Goal: Communication & Community: Ask a question

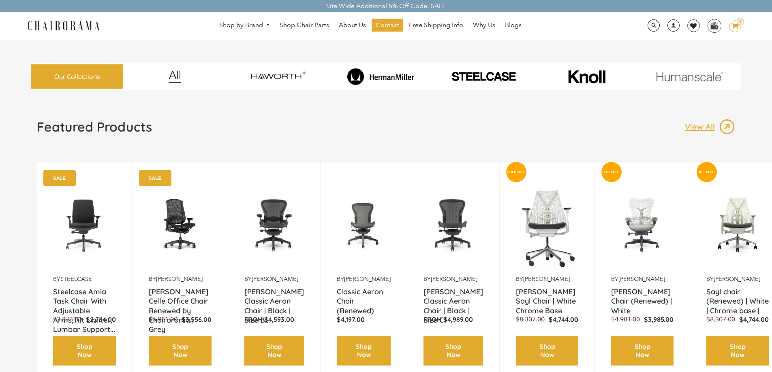
click at [410, 82] on img at bounding box center [380, 76] width 99 height 17
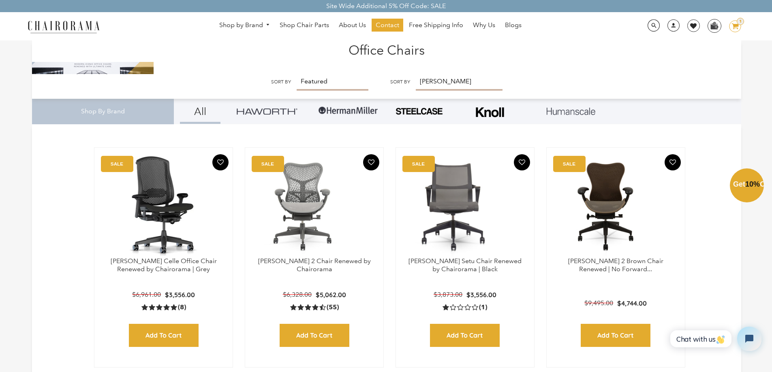
click at [680, 73] on div "Close dialog Exclusive Offer: Enjoy 10% Off! Get Your Coupon Code Now. Sign up …" at bounding box center [386, 185] width 772 height 372
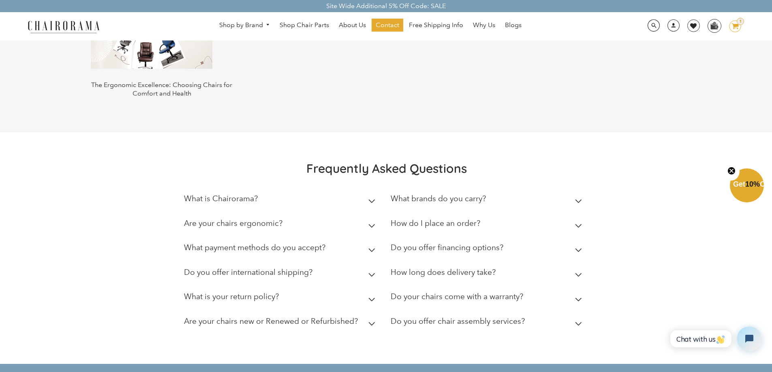
scroll to position [1698, 0]
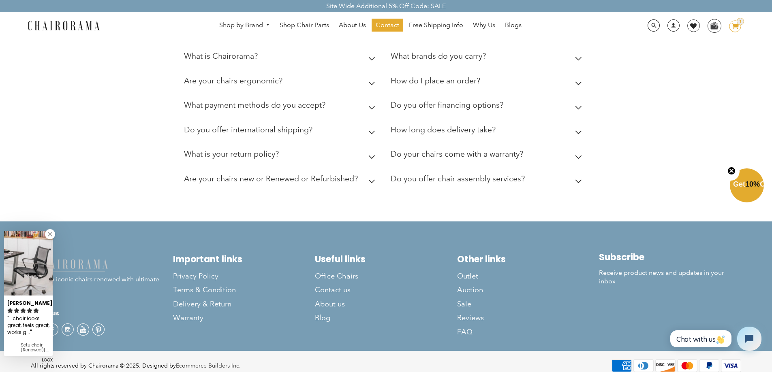
click at [49, 231] on link at bounding box center [50, 234] width 10 height 10
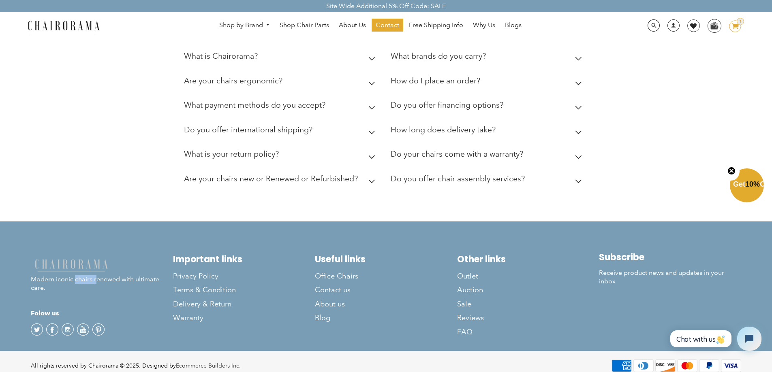
drag, startPoint x: 90, startPoint y: 271, endPoint x: 97, endPoint y: 271, distance: 7.3
click at [97, 271] on p "Modern iconic chairs renewed with ultimate care." at bounding box center [102, 275] width 142 height 34
click at [98, 271] on p "Modern iconic chairs renewed with ultimate care." at bounding box center [102, 275] width 142 height 34
click at [345, 286] on span "Contact us" at bounding box center [333, 290] width 36 height 9
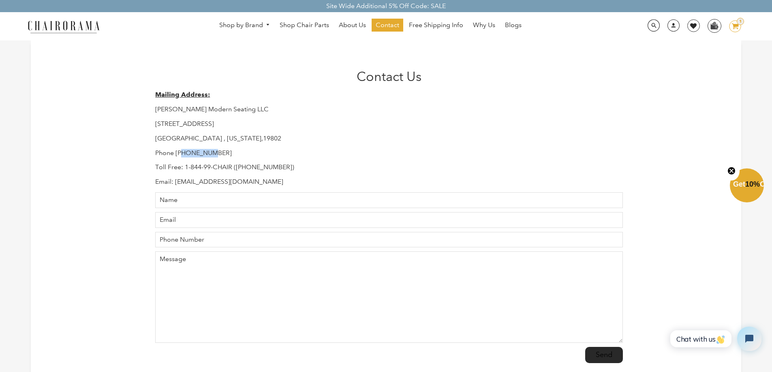
drag, startPoint x: 183, startPoint y: 152, endPoint x: 211, endPoint y: 150, distance: 28.1
click at [211, 150] on p "Phone [PHONE_NUMBER]" at bounding box center [388, 153] width 467 height 9
click at [686, 332] on button "Chat with us" at bounding box center [700, 339] width 61 height 17
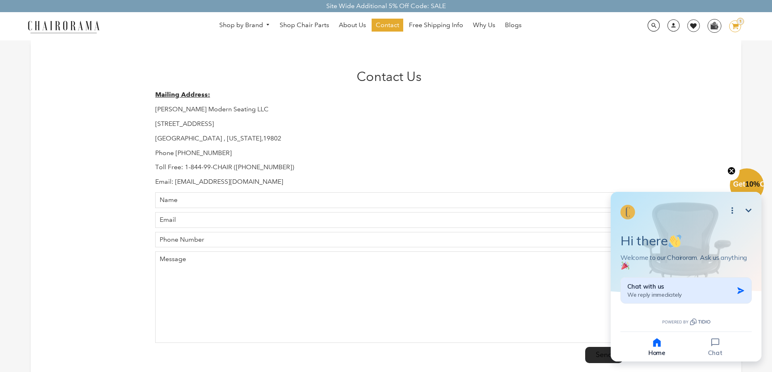
click at [705, 293] on div "Chat with us We reply immediately" at bounding box center [680, 291] width 106 height 16
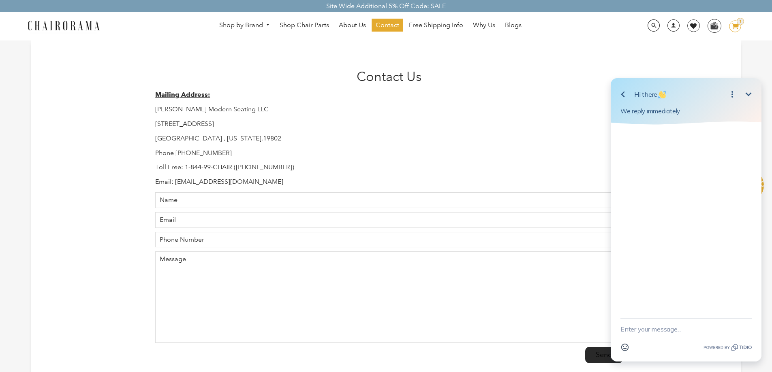
click at [660, 328] on textarea "New message" at bounding box center [685, 329] width 131 height 21
type textarea "hello"
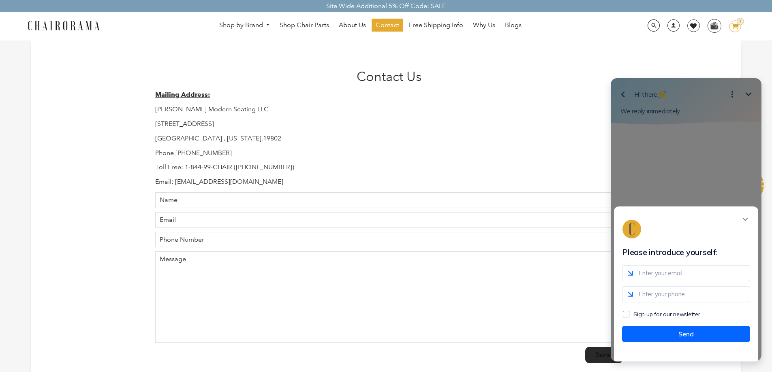
click at [662, 279] on input "email" at bounding box center [686, 273] width 128 height 16
type input "Niko@ofiexperts.com"
drag, startPoint x: 686, startPoint y: 305, endPoint x: 652, endPoint y: 316, distance: 35.9
click at [686, 303] on input "Niko" at bounding box center [686, 294] width 128 height 16
type input "Niko"
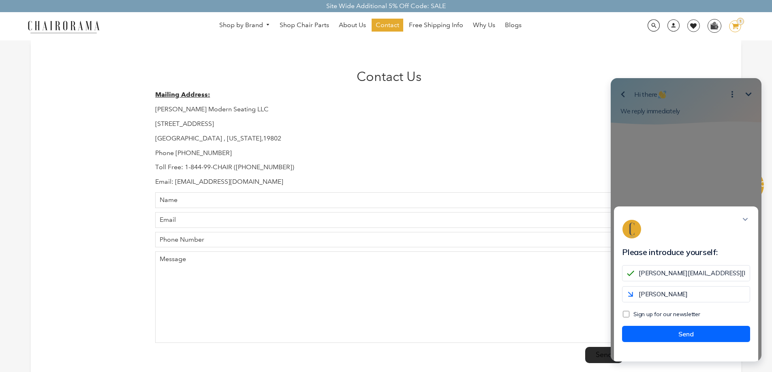
click at [625, 318] on input "Sign up for our newsletter" at bounding box center [626, 314] width 6 height 6
checkbox input "true"
click at [704, 312] on div "Niko@ofiexperts.com Niko Sign up for our newsletter" at bounding box center [686, 291] width 144 height 53
click at [698, 303] on input "Niko" at bounding box center [686, 294] width 128 height 16
click at [666, 342] on button "Send" at bounding box center [686, 334] width 128 height 16
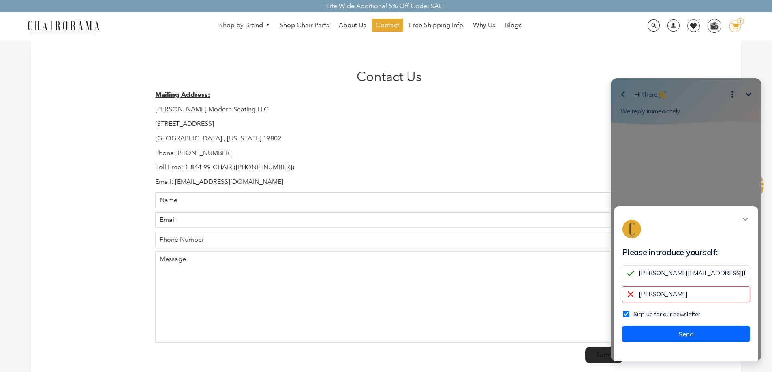
click at [675, 303] on input "Niko" at bounding box center [686, 294] width 128 height 16
type input "Nikoxxx"
drag, startPoint x: 675, startPoint y: 303, endPoint x: 609, endPoint y: 303, distance: 65.6
click html "Please introduce yourself: Niko@ofiexperts.com Nikoxxx Sign up for our newslett…"
click at [657, 299] on input "+86" at bounding box center [686, 294] width 128 height 16
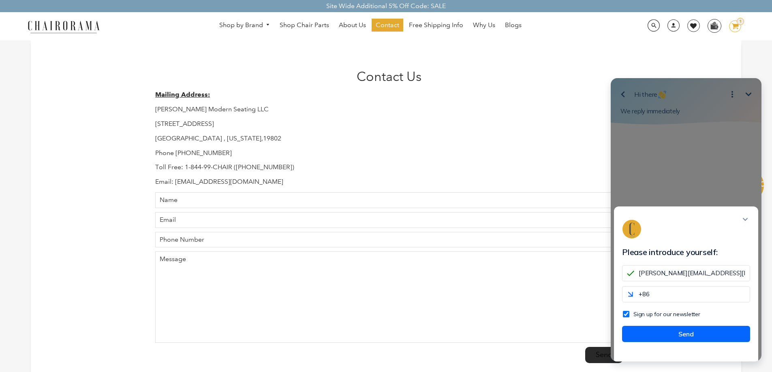
paste input "17324588328"
type input "+8617324588328"
click at [664, 338] on button "Send" at bounding box center [686, 334] width 128 height 16
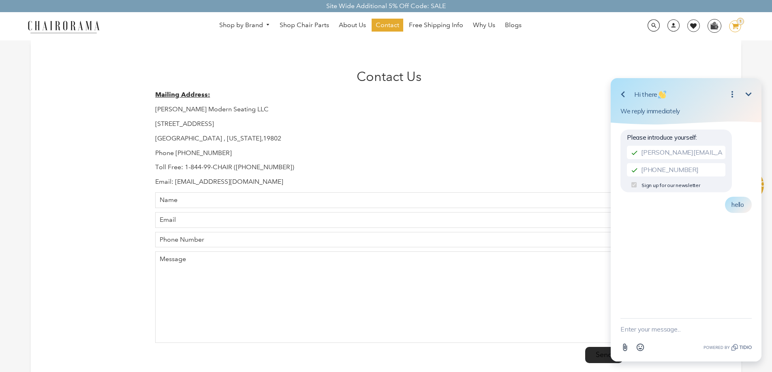
click at [658, 327] on textarea "New message" at bounding box center [685, 329] width 131 height 21
click at [655, 334] on textarea "New message" at bounding box center [685, 329] width 131 height 21
type textarea "HI"
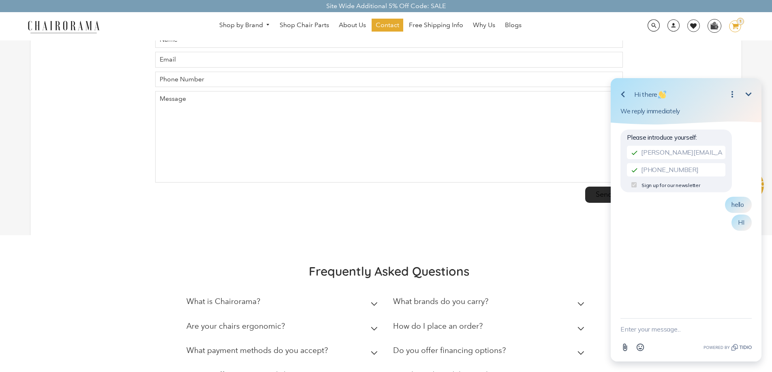
scroll to position [162, 0]
click at [734, 247] on div "Please introduce yourself: Niko@ofiexperts.com +8617324588328 Sign up for our n…" at bounding box center [686, 222] width 151 height 194
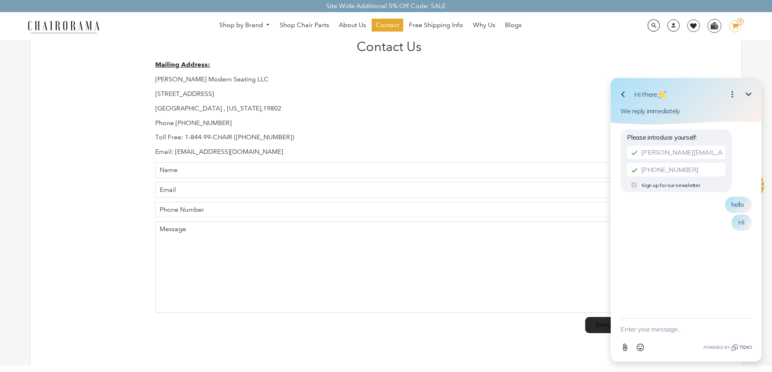
scroll to position [0, 0]
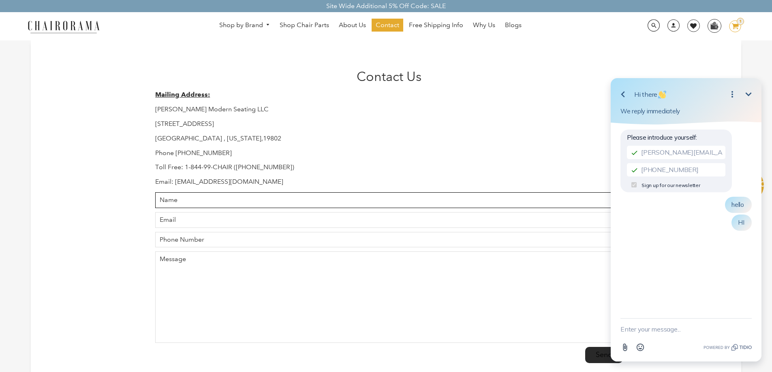
click at [223, 203] on input "Name" at bounding box center [388, 200] width 467 height 16
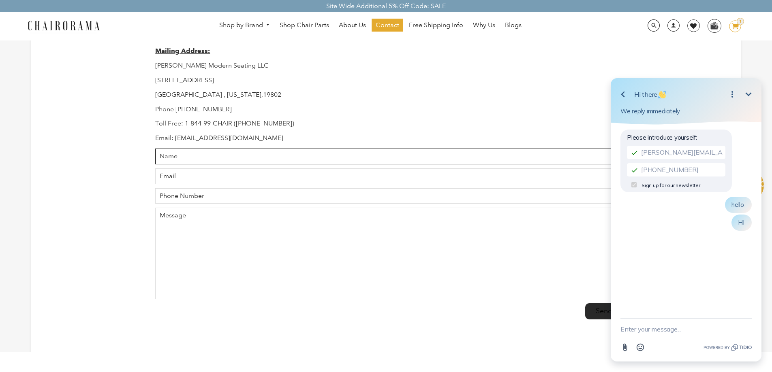
scroll to position [81, 0]
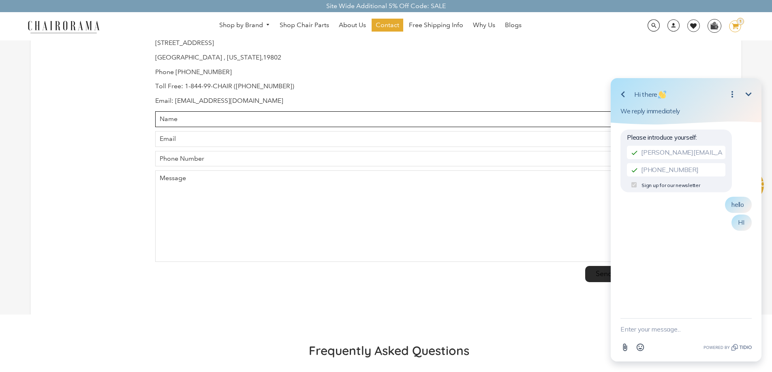
click at [241, 124] on input "Name" at bounding box center [388, 119] width 467 height 16
type input "Niko"
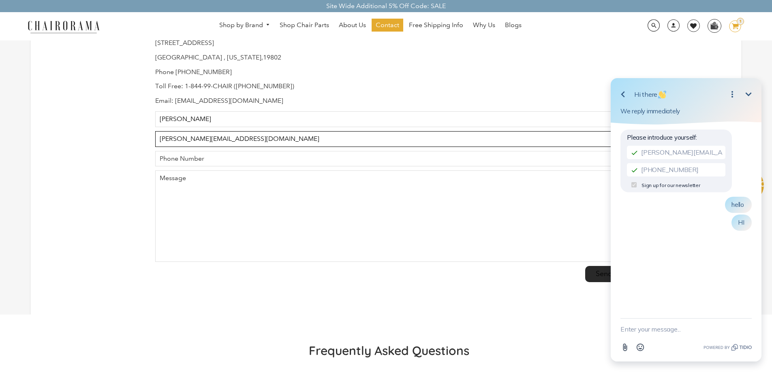
type input "Niko@ofiexperts.com"
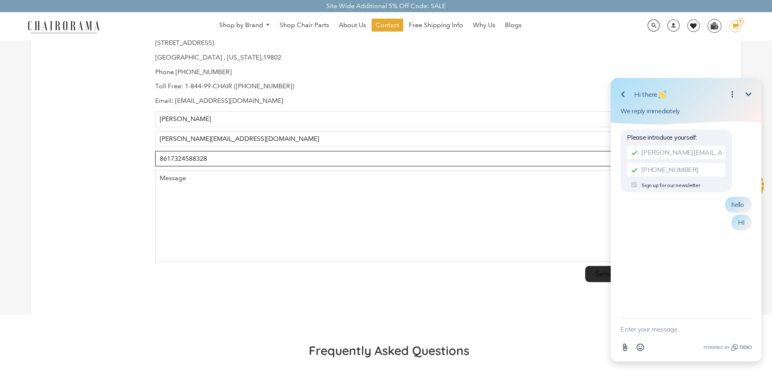
type input "8617324588328"
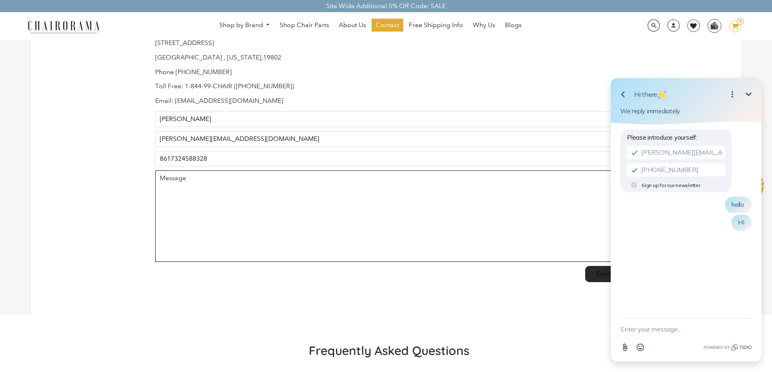
click at [260, 191] on textarea "Message" at bounding box center [388, 217] width 467 height 92
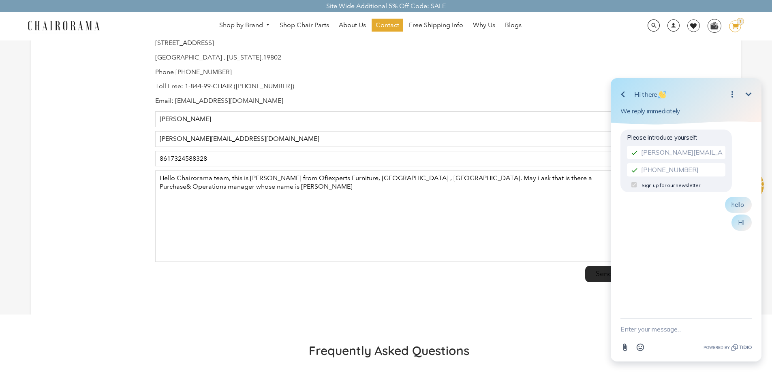
click at [750, 87] on button "Minimize" at bounding box center [748, 94] width 16 height 16
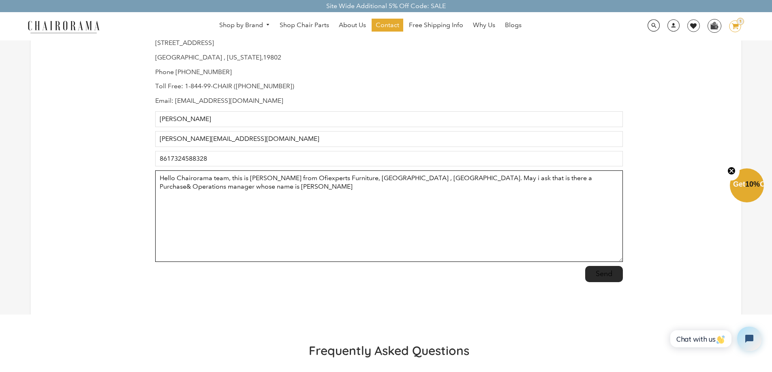
click at [619, 179] on textarea "Hello Chairorama team, this is Niko from Ofiexperts Furniture, Foshan , China. …" at bounding box center [388, 217] width 467 height 92
drag, startPoint x: 264, startPoint y: 193, endPoint x: 79, endPoint y: 152, distance: 189.2
click at [79, 152] on div "Contact Us Mailing Address: Hudson Modern Seating LLC 1245 E 16 th Street Wilmi…" at bounding box center [386, 136] width 710 height 355
paste textarea "Recently, I have been in contact with someone who introduced themselves as [Ful…"
drag, startPoint x: 346, startPoint y: 177, endPoint x: 378, endPoint y: 177, distance: 31.6
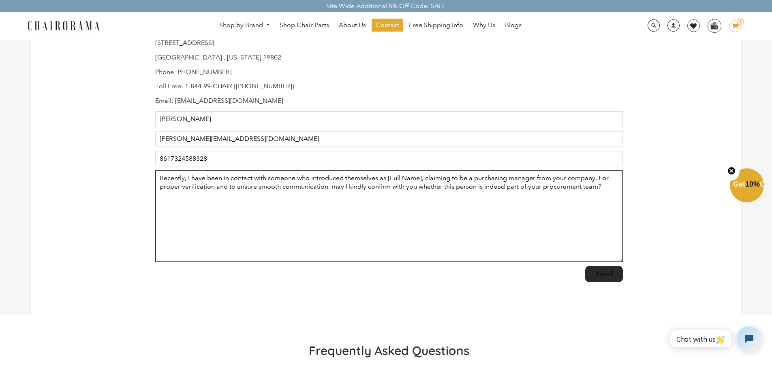
click at [378, 177] on textarea "Recently, I have been in contact with someone who introduced themselves as [Ful…" at bounding box center [388, 217] width 467 height 92
click at [604, 188] on textarea "Recently, I have been in contact with someone who introduced him as REZWAN, cla…" at bounding box center [388, 217] width 467 height 92
paste textarea "Thank you very much for your assistance. I truly appreciate your time and suppo…"
click at [360, 189] on textarea "Recently, I have been in contact with someone who introduced him as REZWAN, cla…" at bounding box center [388, 217] width 467 height 92
click at [428, 197] on textarea "Recently, I have been in contact with someone who introduced him as REZWAN, cla…" at bounding box center [388, 217] width 467 height 92
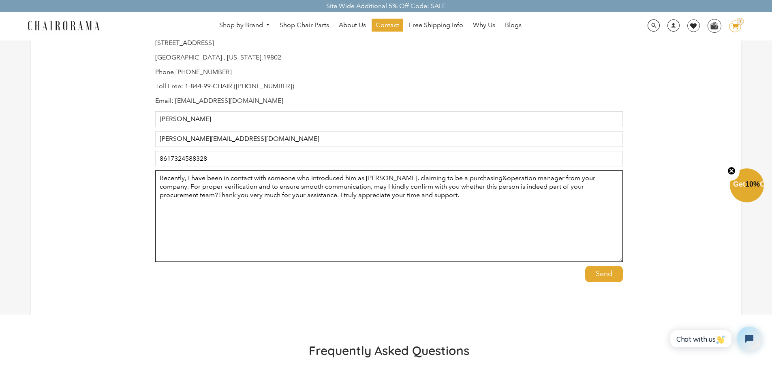
type textarea "Recently, I have been in contact with someone who introduced him as REZWAN, cla…"
click at [605, 276] on input "Send" at bounding box center [604, 274] width 38 height 16
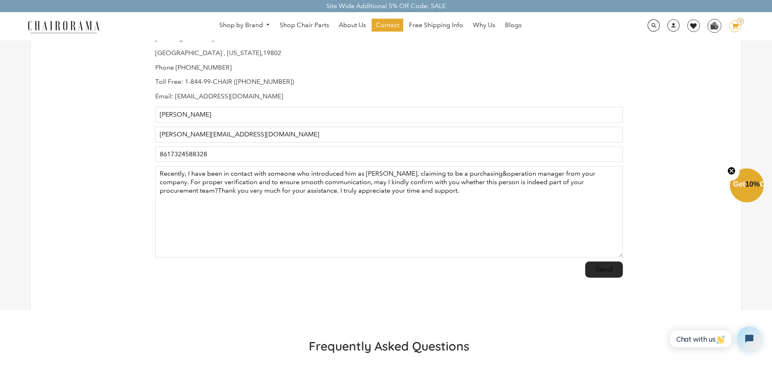
scroll to position [41, 0]
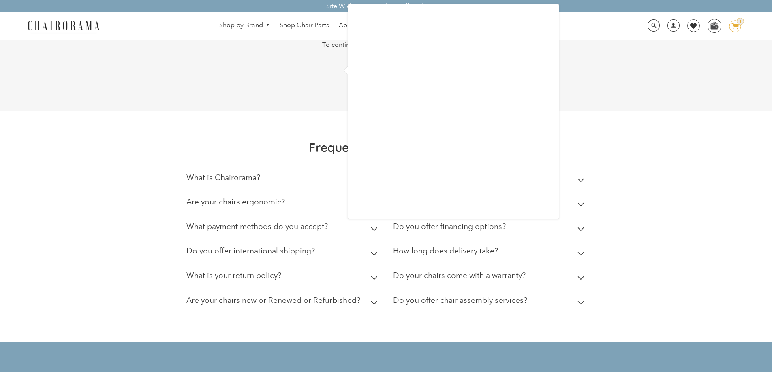
click at [340, 69] on div at bounding box center [386, 186] width 772 height 372
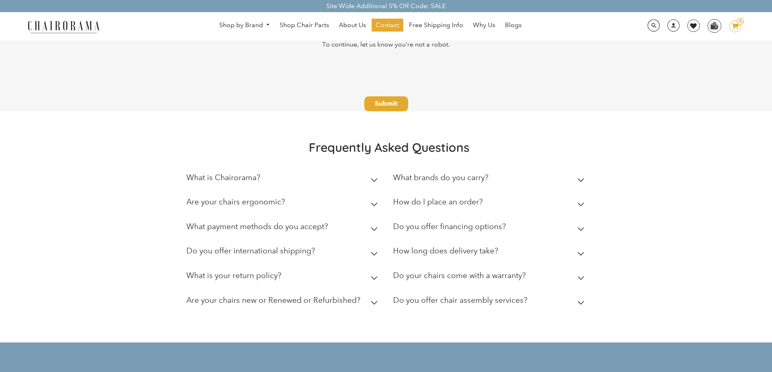
click at [406, 111] on div "Frequently Asked Questions What is Chairorama? Chairorama is your go-to destina…" at bounding box center [386, 227] width 772 height 232
click at [404, 107] on input "Submit" at bounding box center [386, 103] width 44 height 15
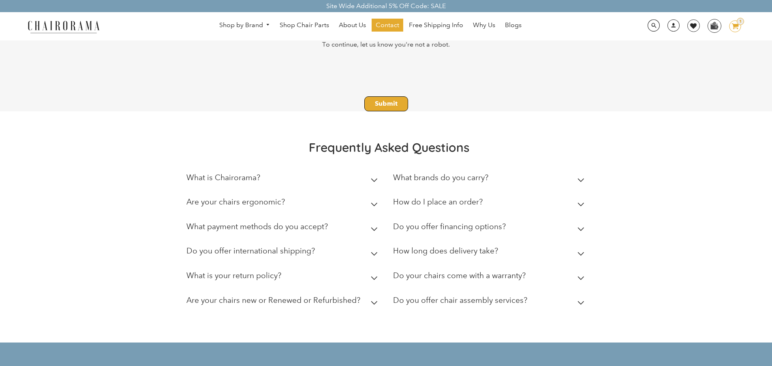
click at [394, 100] on input "Submit" at bounding box center [386, 103] width 44 height 15
click at [395, 109] on input "Submit" at bounding box center [386, 103] width 44 height 15
click at [387, 25] on span "Contact" at bounding box center [387, 25] width 23 height 9
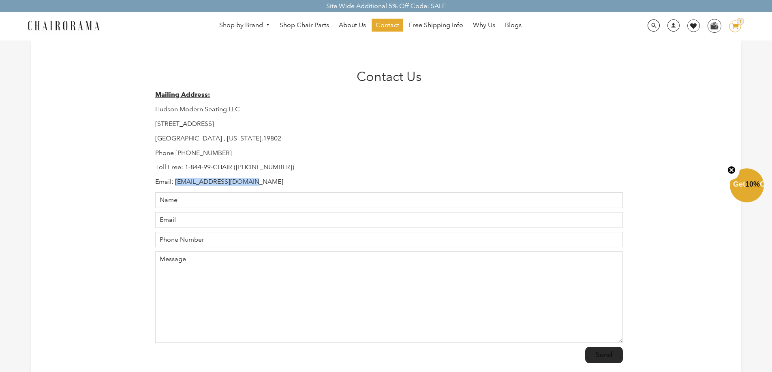
drag, startPoint x: 175, startPoint y: 180, endPoint x: 299, endPoint y: 182, distance: 124.0
click at [299, 182] on p "Email: [EMAIL_ADDRESS][DOMAIN_NAME]" at bounding box center [388, 182] width 467 height 9
copy p "[EMAIL_ADDRESS][DOMAIN_NAME]"
click at [692, 343] on span "Chat with us" at bounding box center [700, 339] width 49 height 9
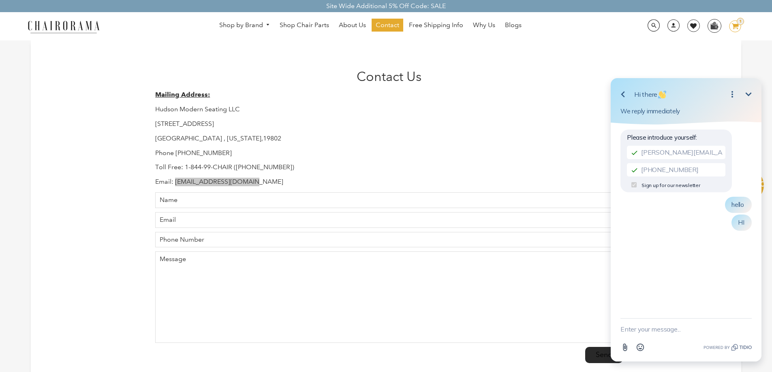
scroll to position [41, 0]
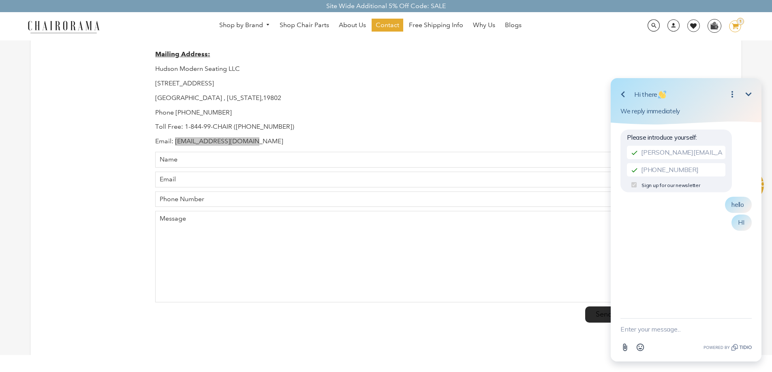
click at [666, 331] on textarea "New message" at bounding box center [685, 329] width 131 height 21
paste textarea "Recently, I have been in contact with someone who introduced himself as [PERSON…"
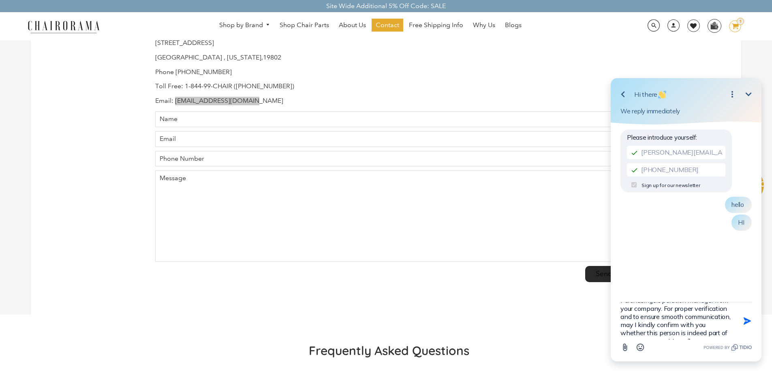
scroll to position [55, 0]
drag, startPoint x: 675, startPoint y: 331, endPoint x: 621, endPoint y: 330, distance: 54.3
click at [621, 330] on textarea "Recently, I have been in contact with someone who introduced himself as REZWAN,…" at bounding box center [675, 321] width 111 height 37
click at [623, 338] on textarea "Recently, I have been in contact with someone who introduced himself as REZWAN,…" at bounding box center [675, 321] width 111 height 37
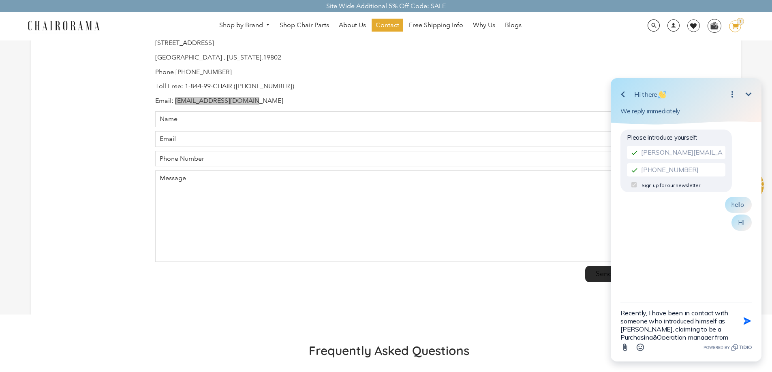
click at [622, 338] on textarea "Recently, I have been in contact with someone who introduced himself as REZWAN,…" at bounding box center [675, 321] width 111 height 37
click at [699, 328] on textarea "Recently, I have been in contact with someone who introduced himself as REZWAN,…" at bounding box center [675, 321] width 111 height 37
type textarea "Recently, I have been in contact with someone who introduced himself as REZWAN,…"
click at [641, 348] on icon "Open Emoji picker" at bounding box center [640, 347] width 9 height 9
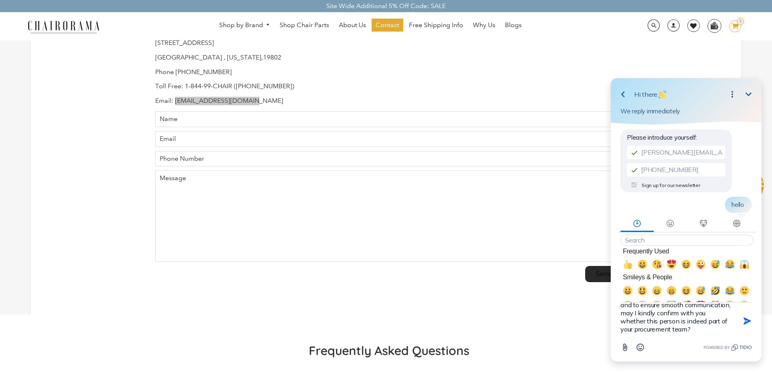
click at [697, 327] on textarea "Recently, I have been in contact with someone who introduced himself as REZWAN,…" at bounding box center [675, 321] width 111 height 37
click at [747, 320] on icon "button" at bounding box center [746, 321] width 7 height 7
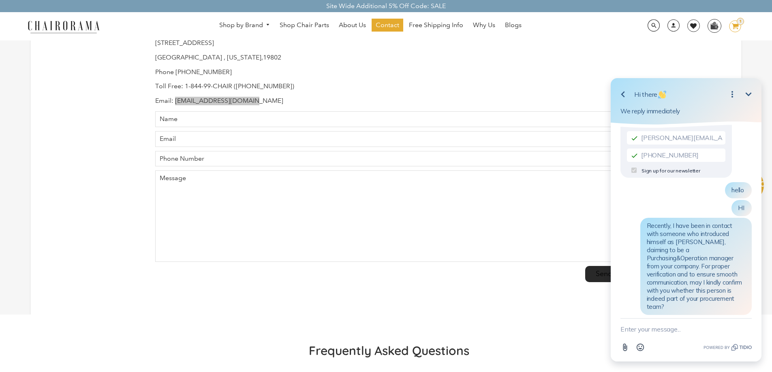
click at [709, 325] on textarea "New message" at bounding box center [685, 329] width 131 height 21
click at [671, 331] on textarea "New message" at bounding box center [685, 329] width 131 height 21
paste textarea "Thank you very much for your assistance. I truly appreciate your time and suppo…"
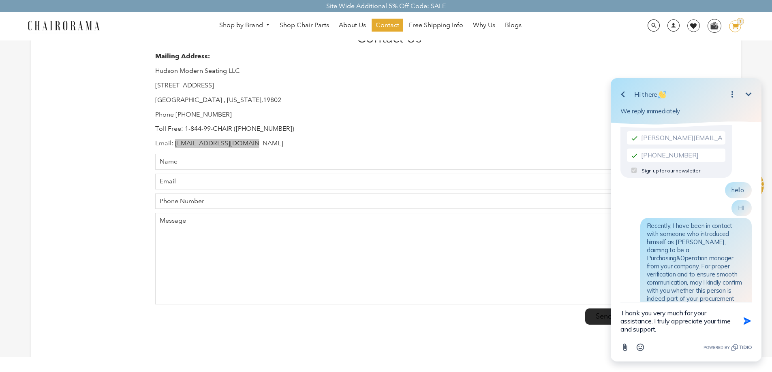
scroll to position [122, 0]
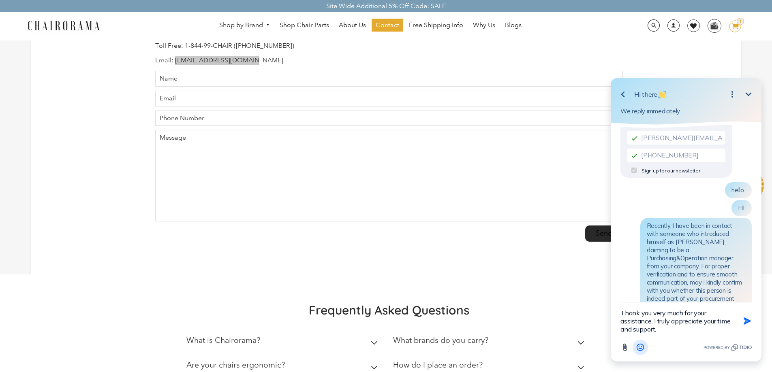
type textarea "Thank you very much for your assistance. I truly appreciate your time and suppo…"
click at [644, 346] on icon "Open Emoji picker" at bounding box center [640, 347] width 9 height 9
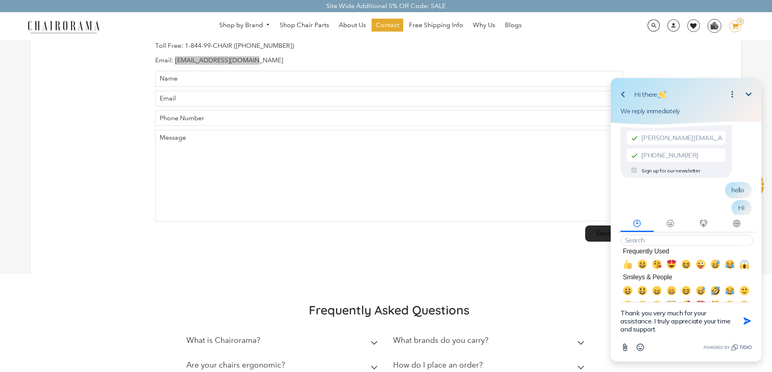
click at [670, 330] on textarea "Thank you very much for your assistance. I truly appreciate your time and suppo…" at bounding box center [675, 321] width 111 height 37
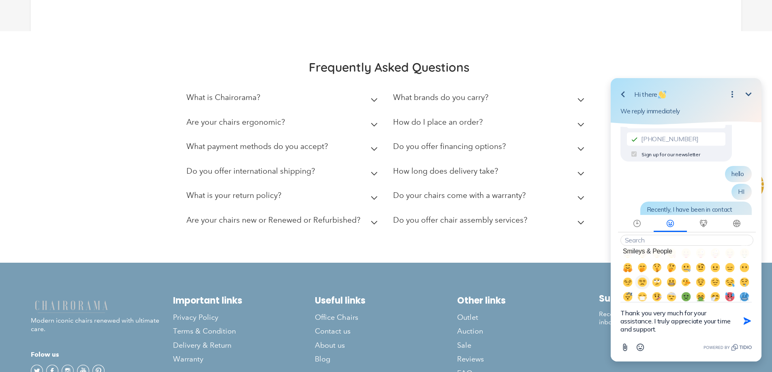
scroll to position [81, 0]
click at [675, 189] on div "Please introduce yourself: Niko@ofiexperts.com +8617324588328 Sign up for our n…" at bounding box center [685, 203] width 131 height 211
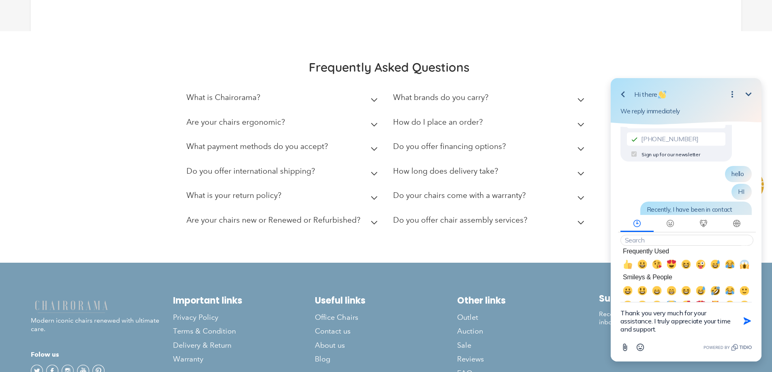
click at [688, 327] on textarea "Thank you very much for your assistance. I truly appreciate your time and suppo…" at bounding box center [675, 321] width 111 height 37
click at [746, 318] on icon "button" at bounding box center [747, 321] width 9 height 9
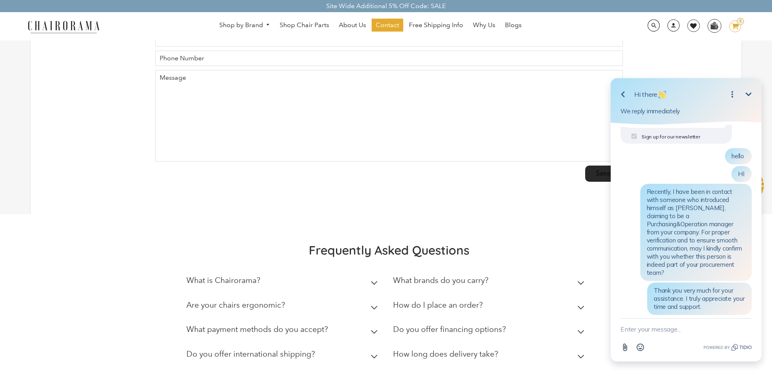
scroll to position [131, 0]
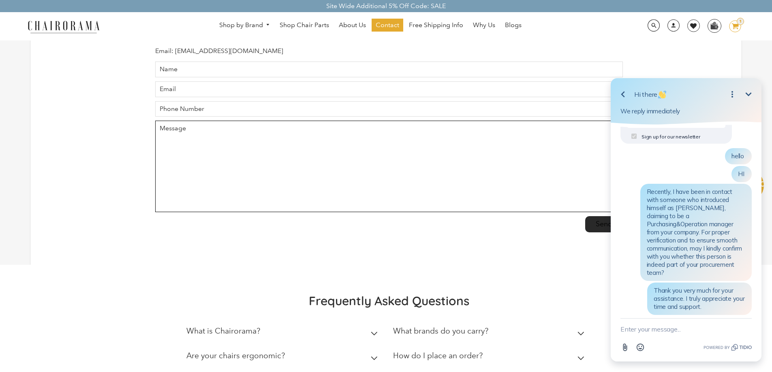
click at [426, 188] on textarea "Message" at bounding box center [388, 167] width 467 height 92
click at [96, 161] on div "Contact Us Mailing Address: Hudson Modern Seating LLC 1245 E 16 th Street Wilmi…" at bounding box center [386, 87] width 710 height 355
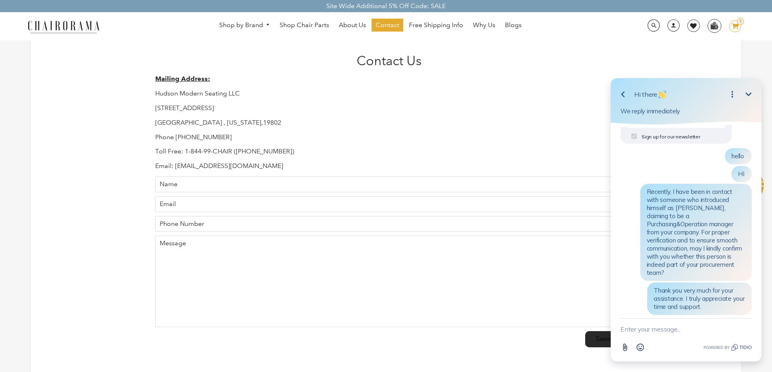
scroll to position [0, 0]
